Goal: Task Accomplishment & Management: Manage account settings

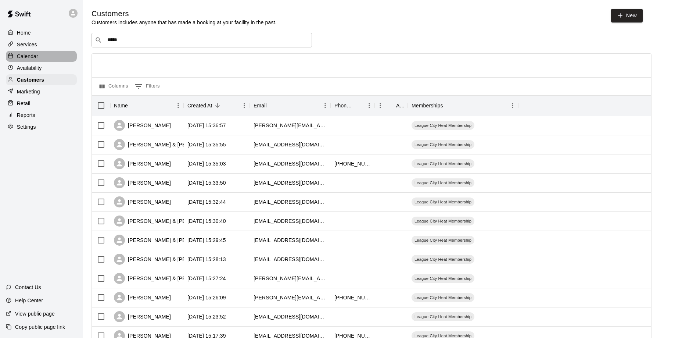
click at [31, 56] on p "Calendar" at bounding box center [27, 56] width 21 height 7
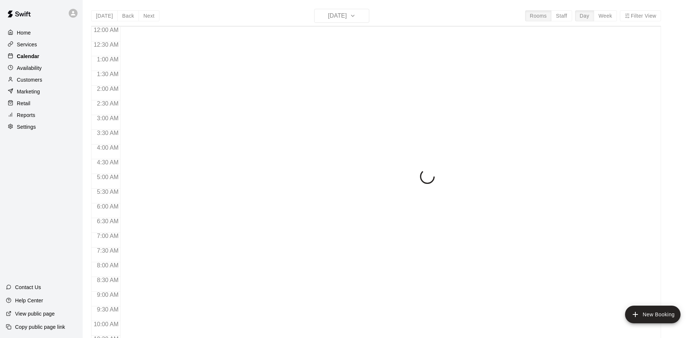
scroll to position [386, 0]
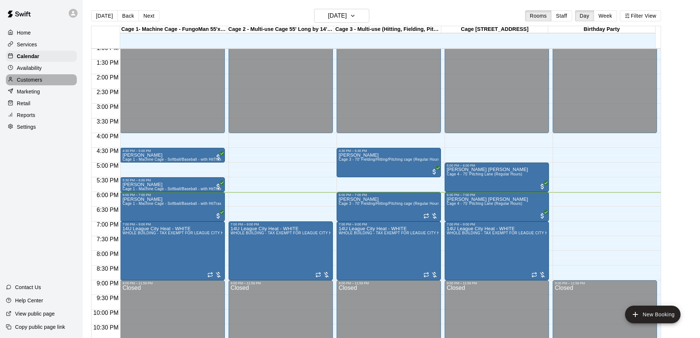
click at [25, 82] on p "Customers" at bounding box center [29, 79] width 25 height 7
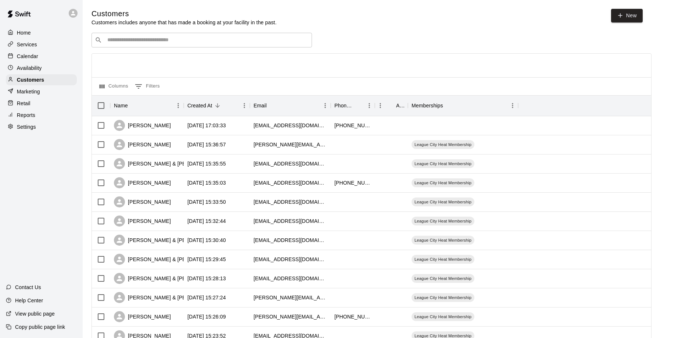
click at [157, 43] on input "Search customers by name or email" at bounding box center [206, 39] width 203 height 7
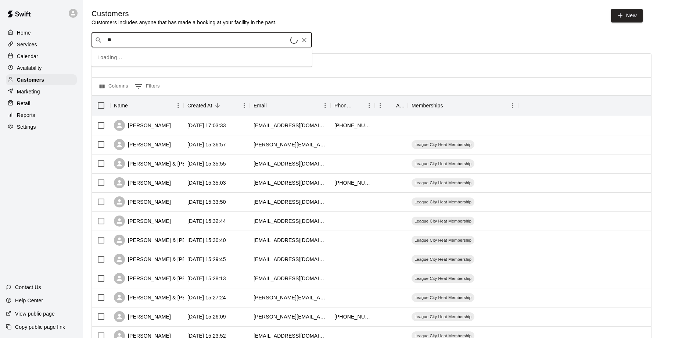
type input "***"
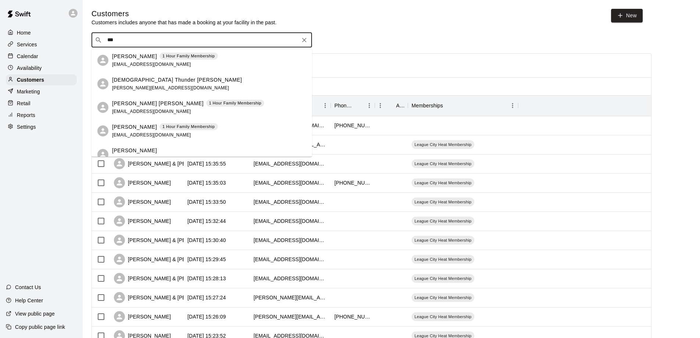
click at [142, 55] on p "[PERSON_NAME]" at bounding box center [134, 57] width 45 height 8
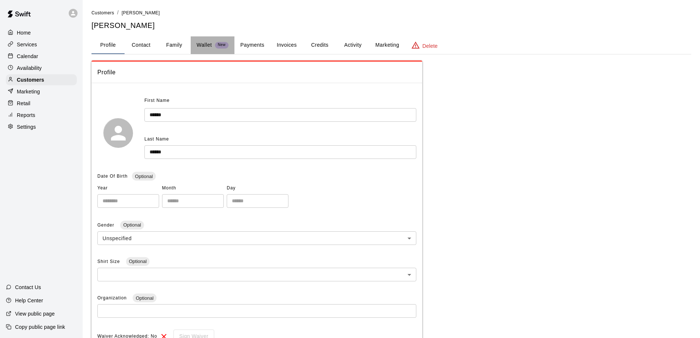
click at [201, 45] on p "Wallet" at bounding box center [203, 45] width 15 height 8
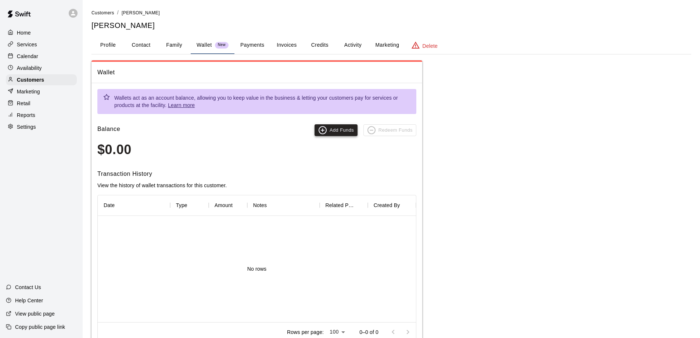
click at [341, 130] on button "Add Funds" at bounding box center [335, 130] width 43 height 12
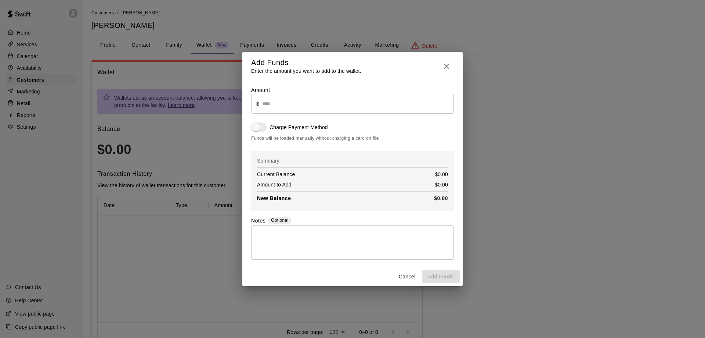
click at [278, 102] on input "text" at bounding box center [358, 103] width 192 height 19
click at [285, 104] on input "text" at bounding box center [358, 103] width 192 height 19
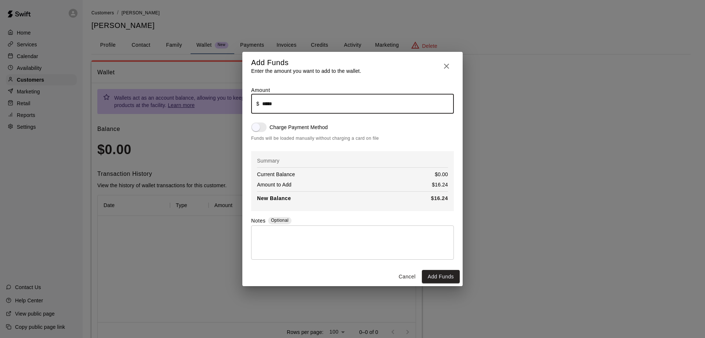
type input "*****"
click at [442, 275] on button "Add Funds" at bounding box center [441, 277] width 38 height 14
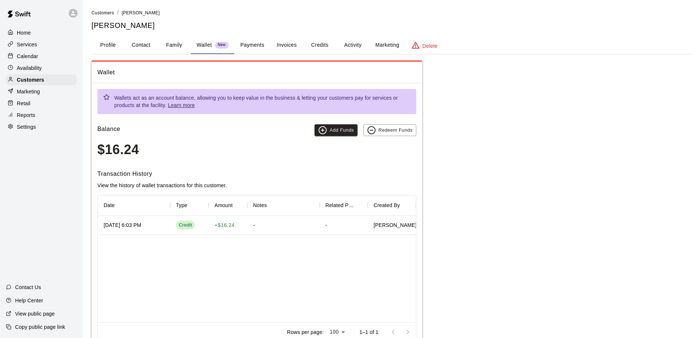
click at [25, 34] on p "Home" at bounding box center [24, 32] width 14 height 7
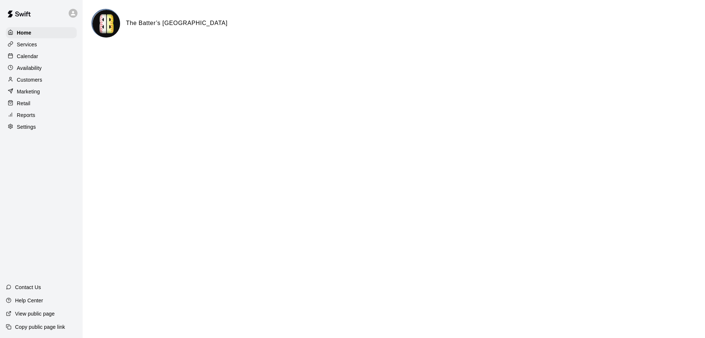
click at [27, 80] on p "Customers" at bounding box center [29, 79] width 25 height 7
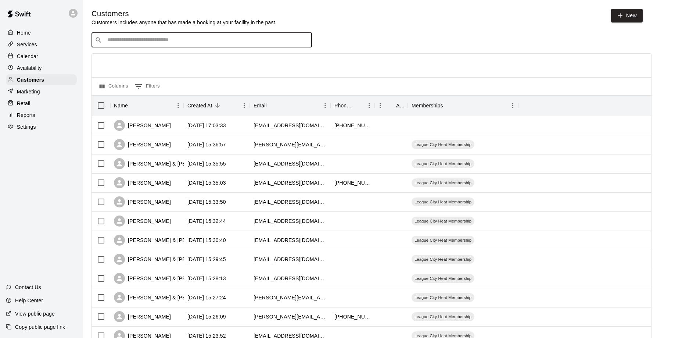
click at [130, 44] on input "Search customers by name or email" at bounding box center [206, 39] width 203 height 7
type input "****"
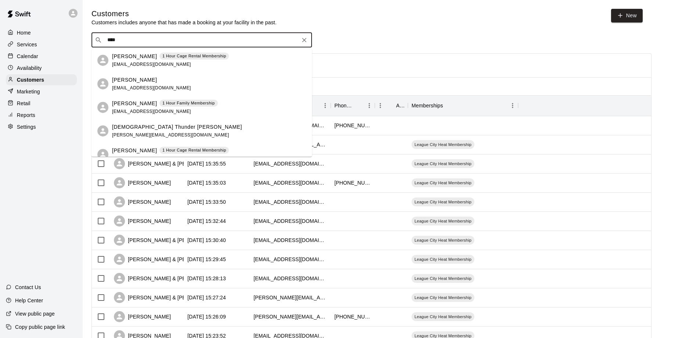
click at [135, 104] on p "[PERSON_NAME]" at bounding box center [134, 104] width 45 height 8
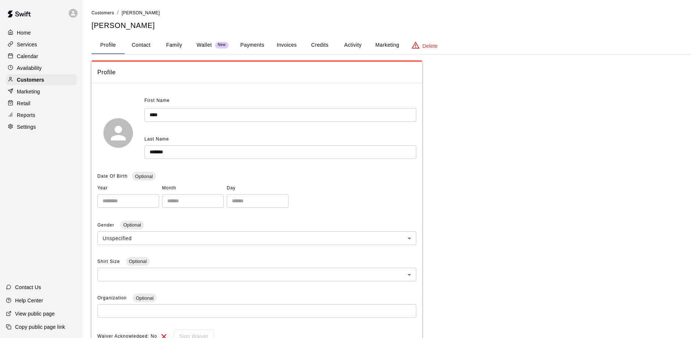
click at [205, 44] on p "Wallet" at bounding box center [203, 45] width 15 height 8
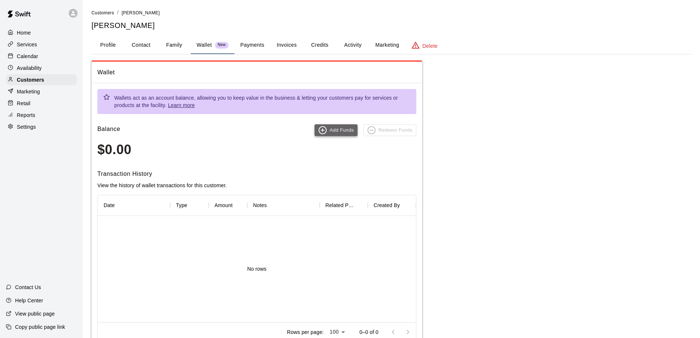
click at [331, 130] on button "Add Funds" at bounding box center [335, 130] width 43 height 12
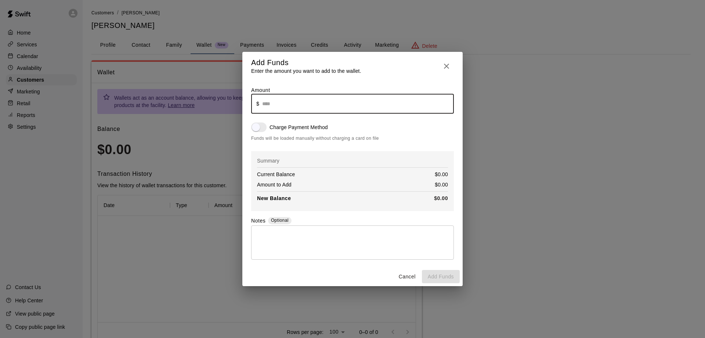
click at [273, 107] on input "text" at bounding box center [358, 103] width 192 height 19
type input "******"
click at [438, 276] on button "Add Funds" at bounding box center [441, 277] width 38 height 14
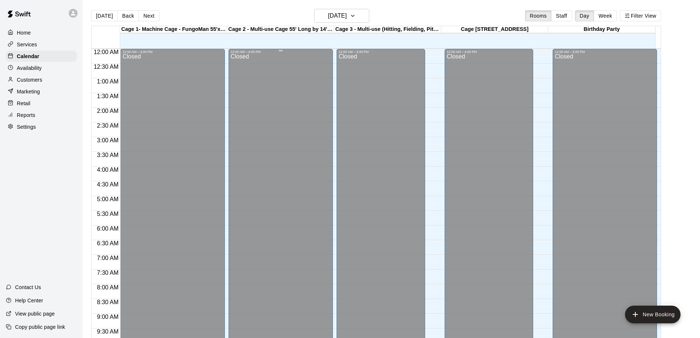
scroll to position [386, 0]
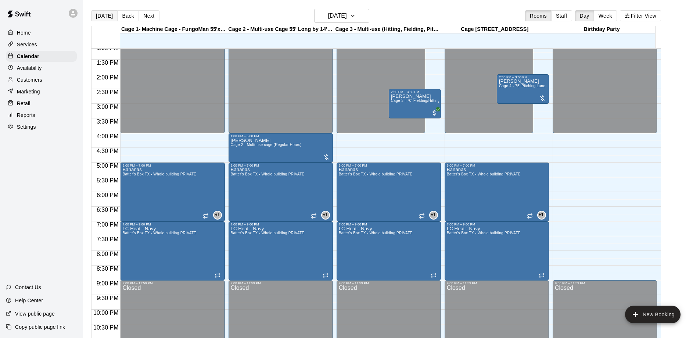
click at [102, 17] on button "[DATE]" at bounding box center [104, 15] width 26 height 11
